Goal: Information Seeking & Learning: Learn about a topic

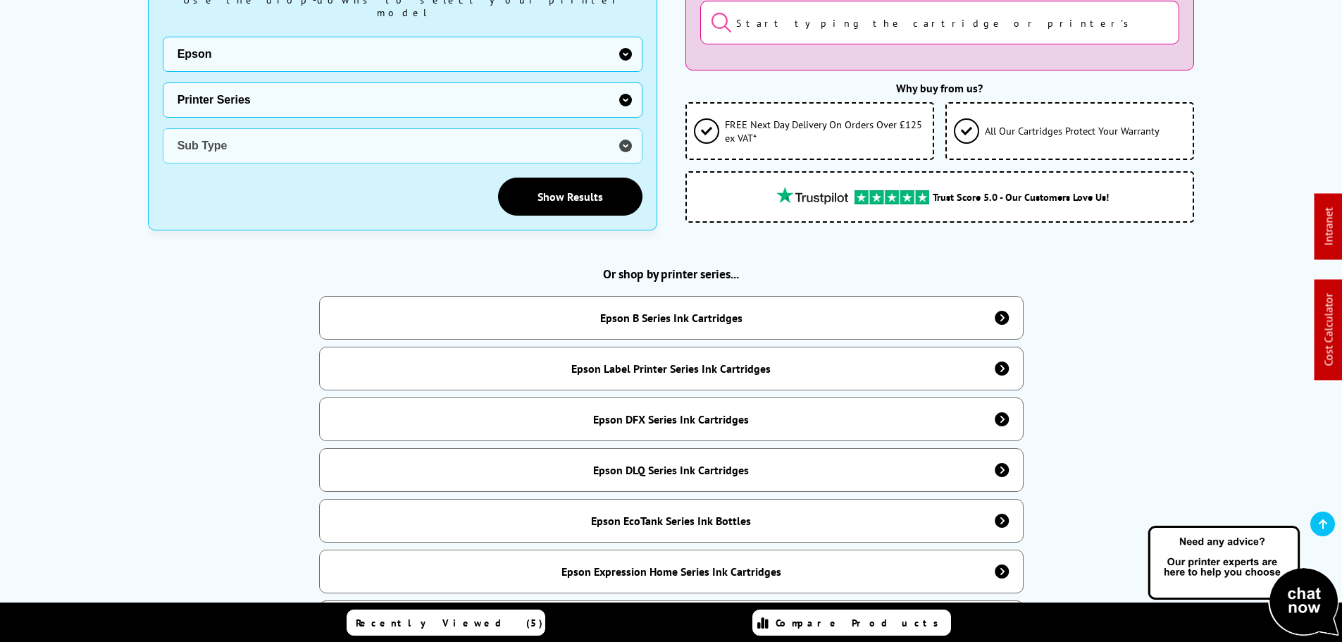
scroll to position [493, 0]
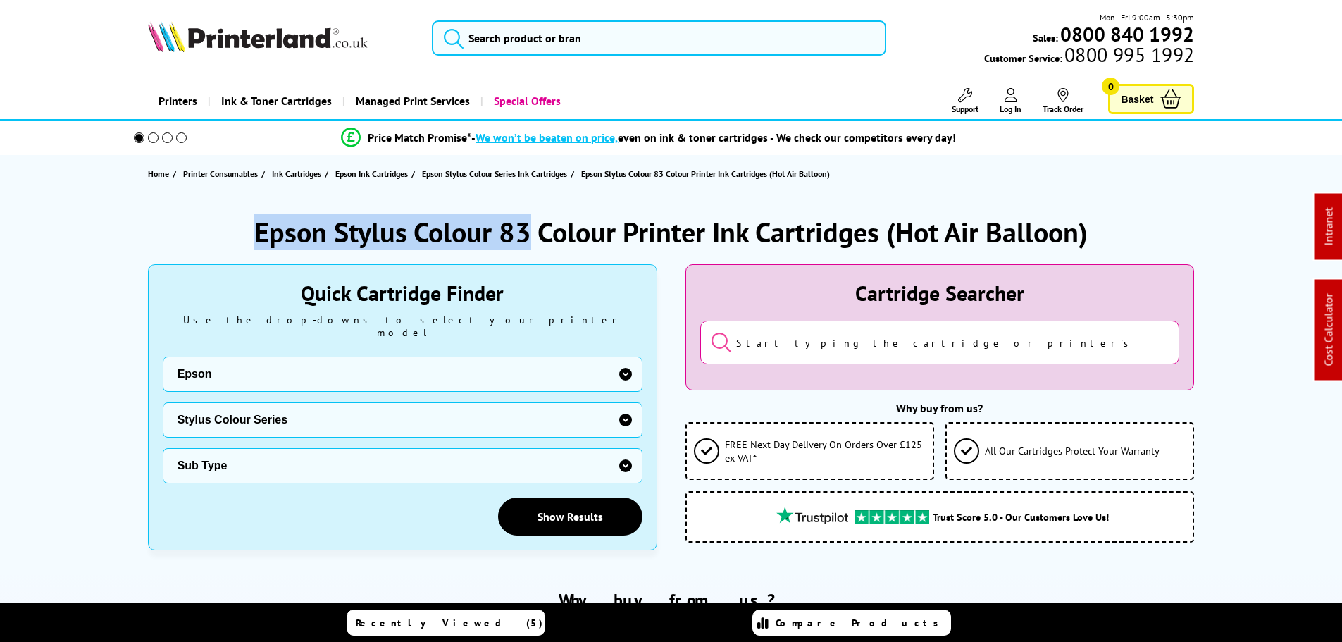
drag, startPoint x: 532, startPoint y: 229, endPoint x: 232, endPoint y: 225, distance: 300.0
click at [244, 232] on div "Epson Stylus Colour 83 Colour Printer Ink Cartridges (Hot Air Balloon)" at bounding box center [671, 231] width 1047 height 37
copy h1 "Epson Stylus Colour 83"
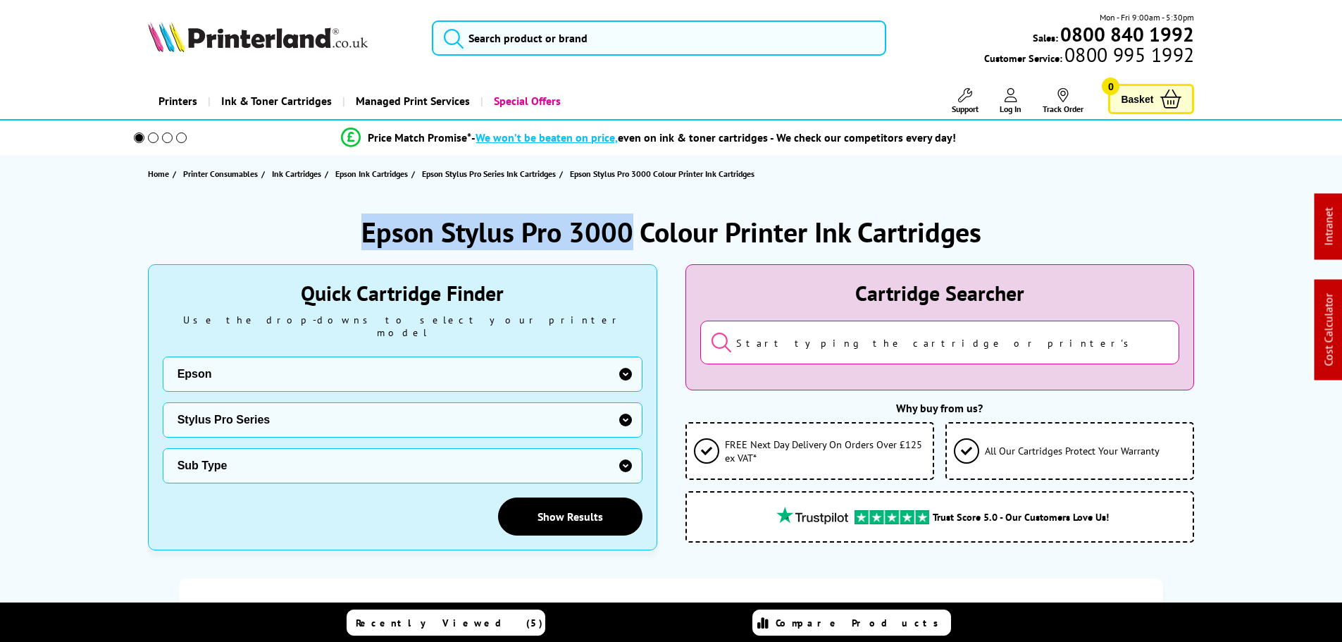
drag, startPoint x: 630, startPoint y: 229, endPoint x: 210, endPoint y: 42, distance: 460.3
click at [319, 224] on div "Epson Stylus Pro 3000 Colour Printer Ink Cartridges" at bounding box center [671, 231] width 1047 height 37
copy h1 "Epson Stylus Pro 3000"
drag, startPoint x: 628, startPoint y: 232, endPoint x: 324, endPoint y: 227, distance: 304.3
click at [324, 227] on div "Epson Stylus Pro 5000 Colour Printer Ink Cartridges" at bounding box center [671, 231] width 1047 height 37
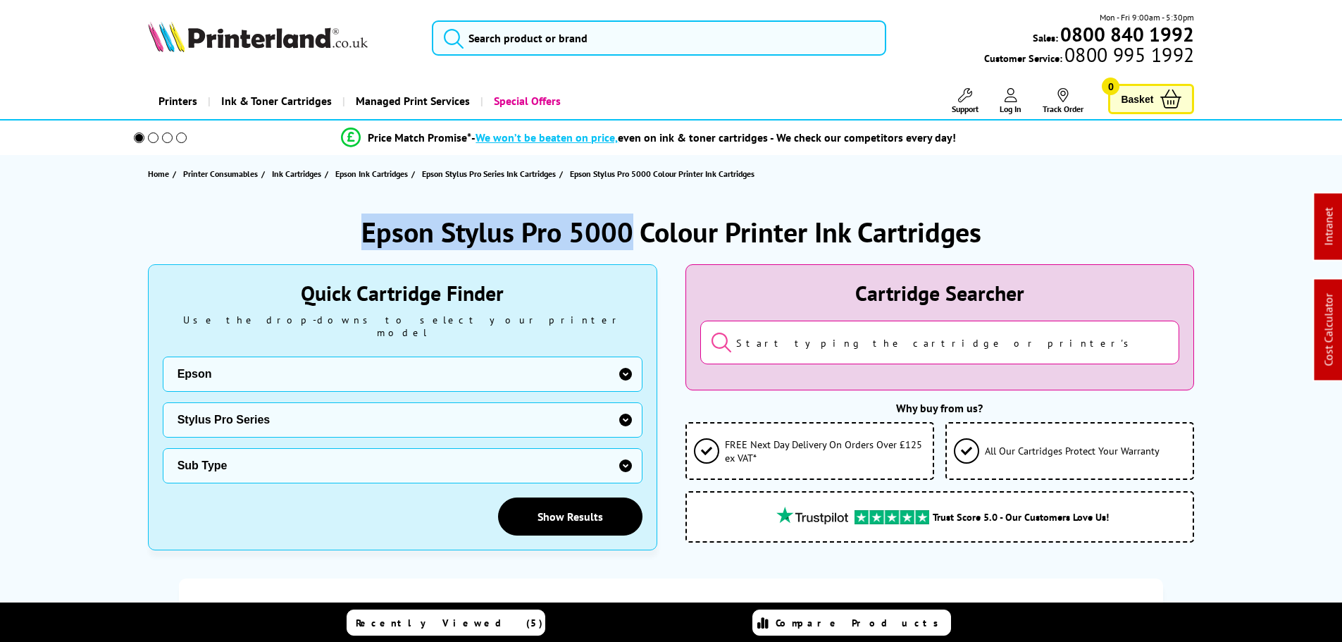
copy h1 "Epson Stylus Pro 5000"
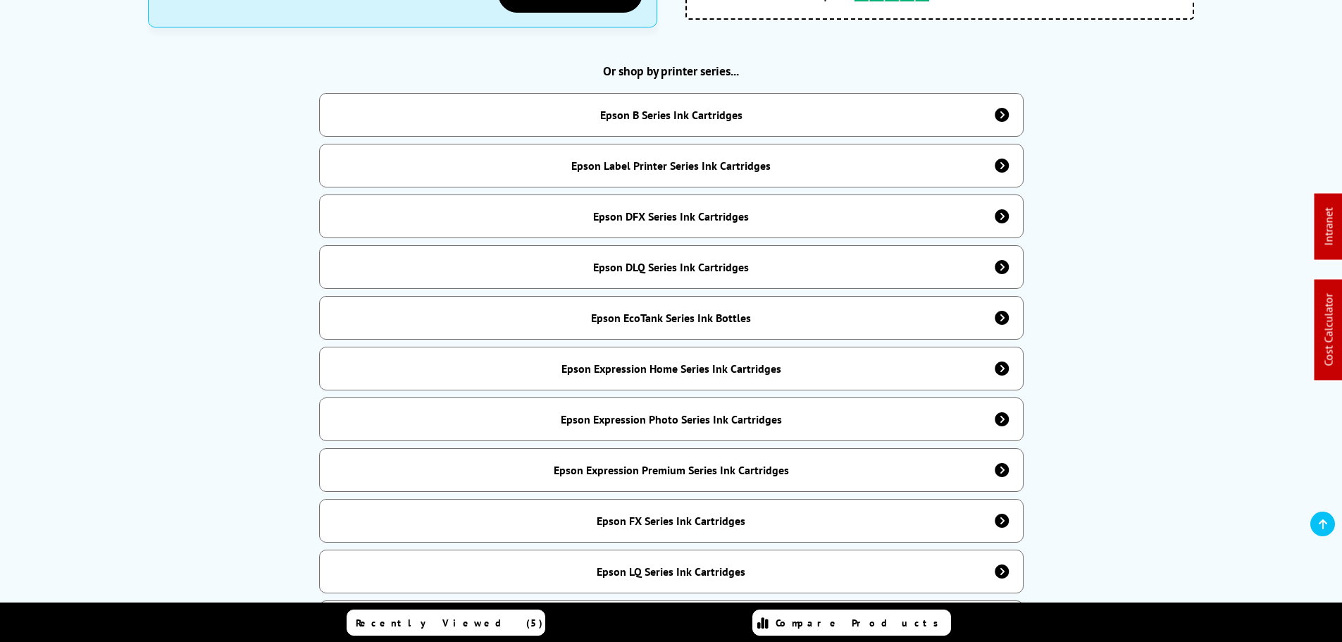
scroll to position [775, 0]
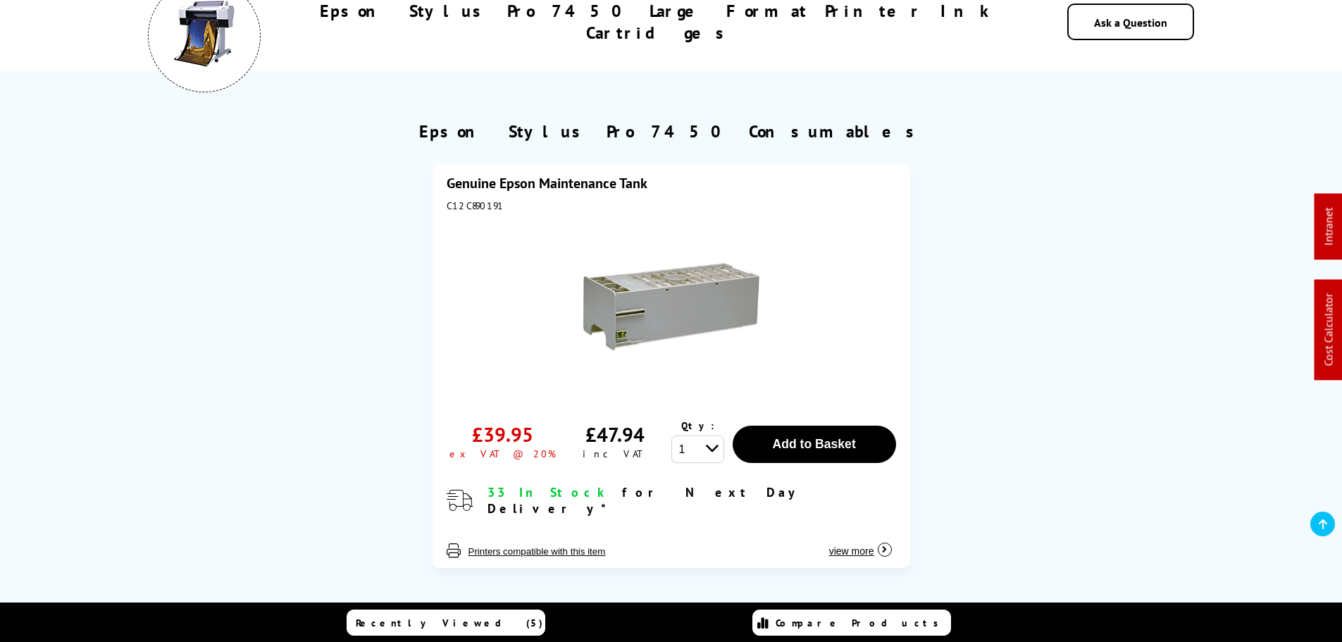
scroll to position [141, 0]
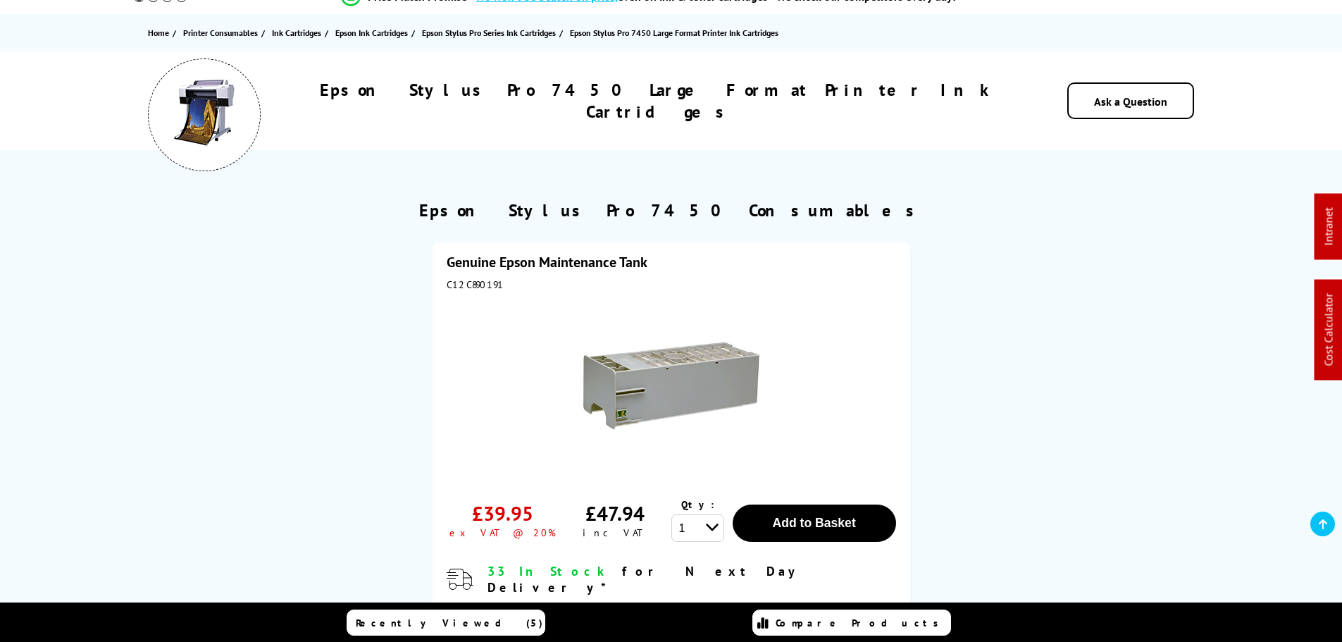
click at [640, 379] on img at bounding box center [671, 386] width 176 height 176
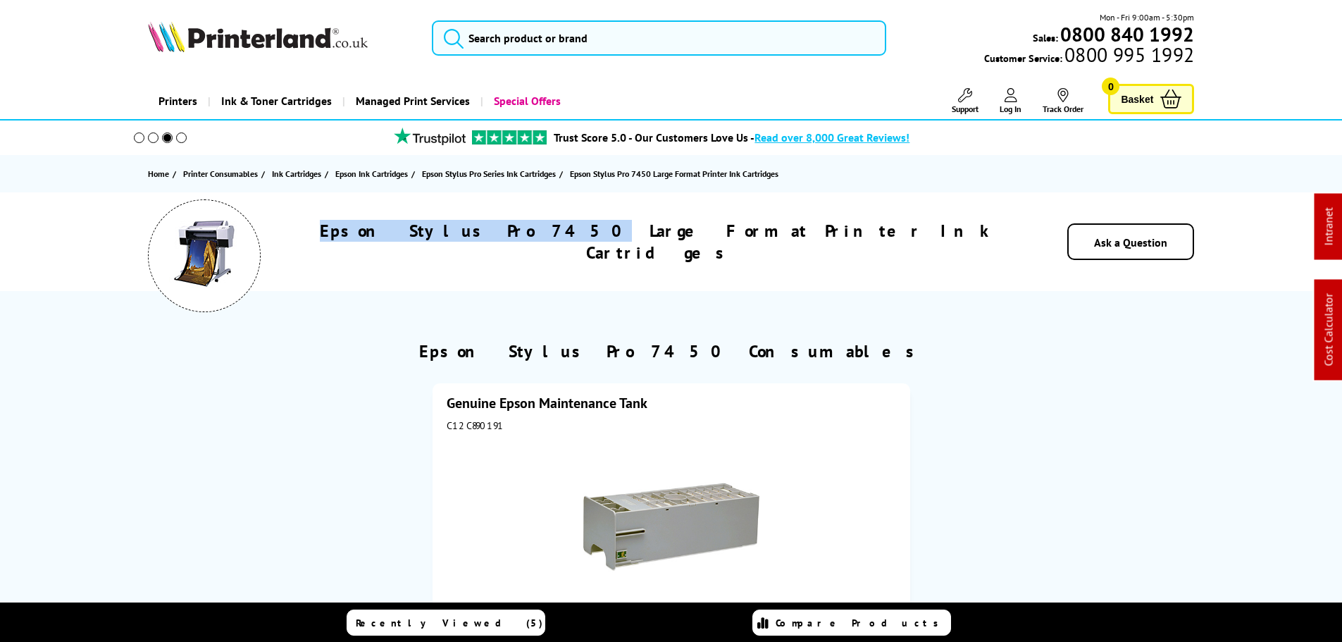
drag, startPoint x: 609, startPoint y: 237, endPoint x: 420, endPoint y: 242, distance: 189.5
click at [420, 242] on div "Epson Stylus Pro 7450 Large Format Printer Ink Cartridges" at bounding box center [659, 242] width 712 height 44
copy h1 "Epson Stylus Pro 7450"
